Goal: Task Accomplishment & Management: Complete application form

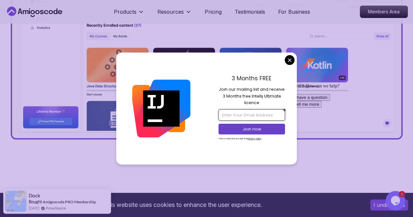
click at [256, 115] on input "email" at bounding box center [251, 114] width 67 height 11
type input "[EMAIL_ADDRESS][DOMAIN_NAME]"
click at [261, 127] on p "Join now" at bounding box center [252, 129] width 54 height 6
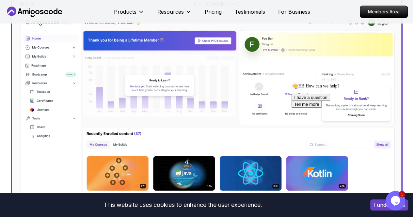
scroll to position [227, 0]
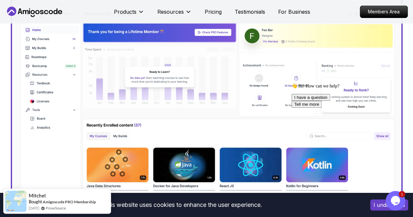
click at [42, 96] on img at bounding box center [206, 119] width 379 height 227
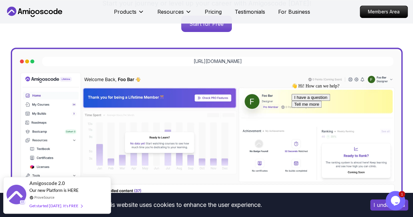
scroll to position [153, 0]
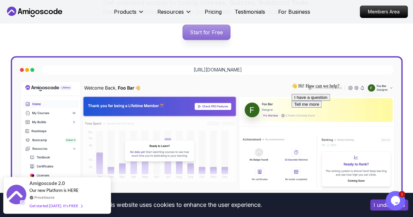
click at [210, 32] on p "Start for Free" at bounding box center [206, 32] width 47 height 15
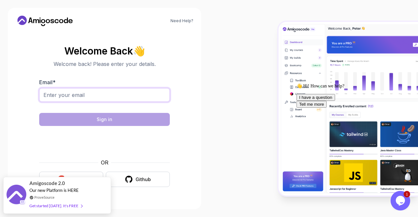
click at [81, 92] on input "Email *" at bounding box center [104, 95] width 131 height 14
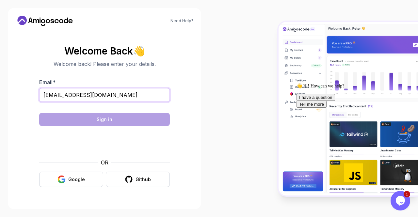
type input "[EMAIL_ADDRESS][DOMAIN_NAME]"
click at [178, 105] on section "Welcome Back 👋 Welcome back! Please enter your details. Email * [EMAIL_ADDRESS]…" at bounding box center [105, 116] width 178 height 154
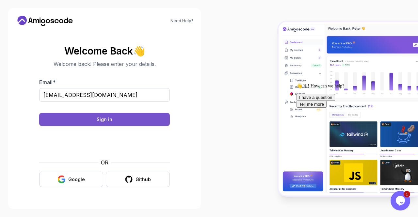
click at [119, 116] on button "Sign in" at bounding box center [104, 119] width 131 height 13
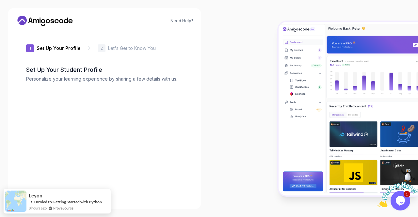
type input "sturdybison60adf"
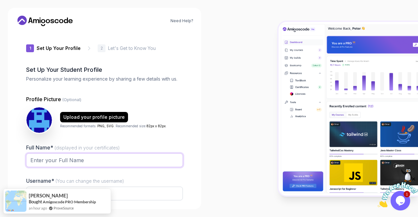
click at [82, 158] on input "Full Name* (displayed in your certificates)" at bounding box center [104, 160] width 157 height 14
type input "Siaka"
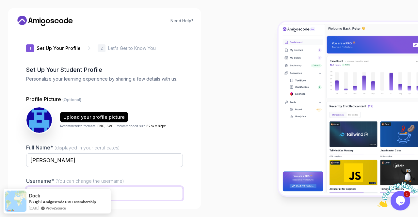
click at [164, 194] on input "sturdybison60adf" at bounding box center [104, 194] width 157 height 14
click at [258, 156] on div at bounding box center [313, 108] width 209 height 217
click at [131, 190] on input "sturdybison60adfM" at bounding box center [104, 194] width 157 height 14
click at [364, 13] on div at bounding box center [313, 108] width 209 height 217
click at [281, 173] on img at bounding box center [348, 109] width 139 height 174
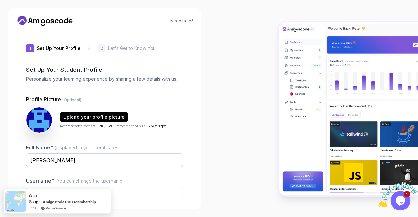
click at [281, 173] on img at bounding box center [348, 109] width 139 height 174
drag, startPoint x: 94, startPoint y: 204, endPoint x: 249, endPoint y: 154, distance: 162.9
click at [249, 154] on div at bounding box center [313, 108] width 209 height 217
click at [144, 192] on input "sturdybison60adfM" at bounding box center [104, 194] width 157 height 14
type input "s"
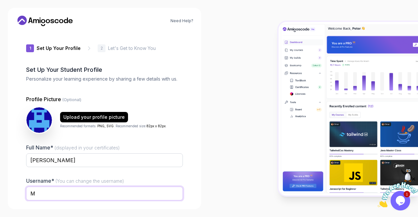
type input "M"
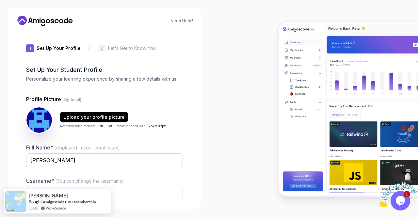
click at [123, 48] on p "Let's Get to Know You" at bounding box center [132, 48] width 48 height 7
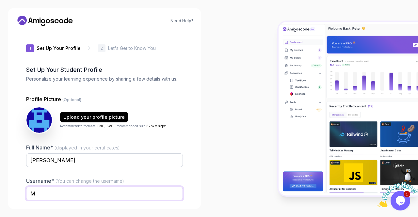
click at [114, 196] on input "M" at bounding box center [104, 194] width 157 height 14
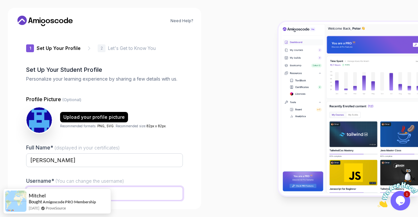
type input "smomoh"
click at [200, 169] on div "Need Help? 1 Set Up Your Profile 1 Set Up Your Profile 2 Let's Get to Know You …" at bounding box center [104, 108] width 193 height 201
click at [101, 49] on p "2" at bounding box center [102, 48] width 2 height 4
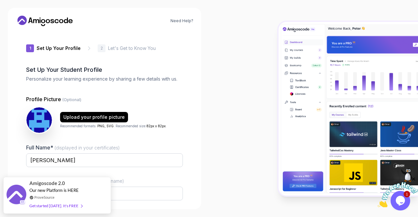
click at [116, 47] on p "Let's Get to Know You" at bounding box center [132, 48] width 48 height 7
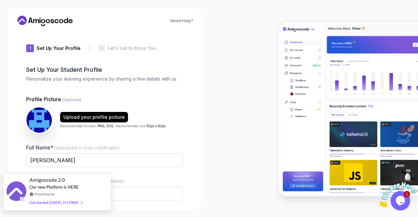
click at [70, 199] on div "Get started [DATE]. It's FREE" at bounding box center [55, 203] width 53 height 8
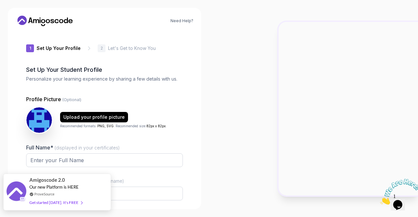
type input "calmorcac14d3"
